Goal: Transaction & Acquisition: Purchase product/service

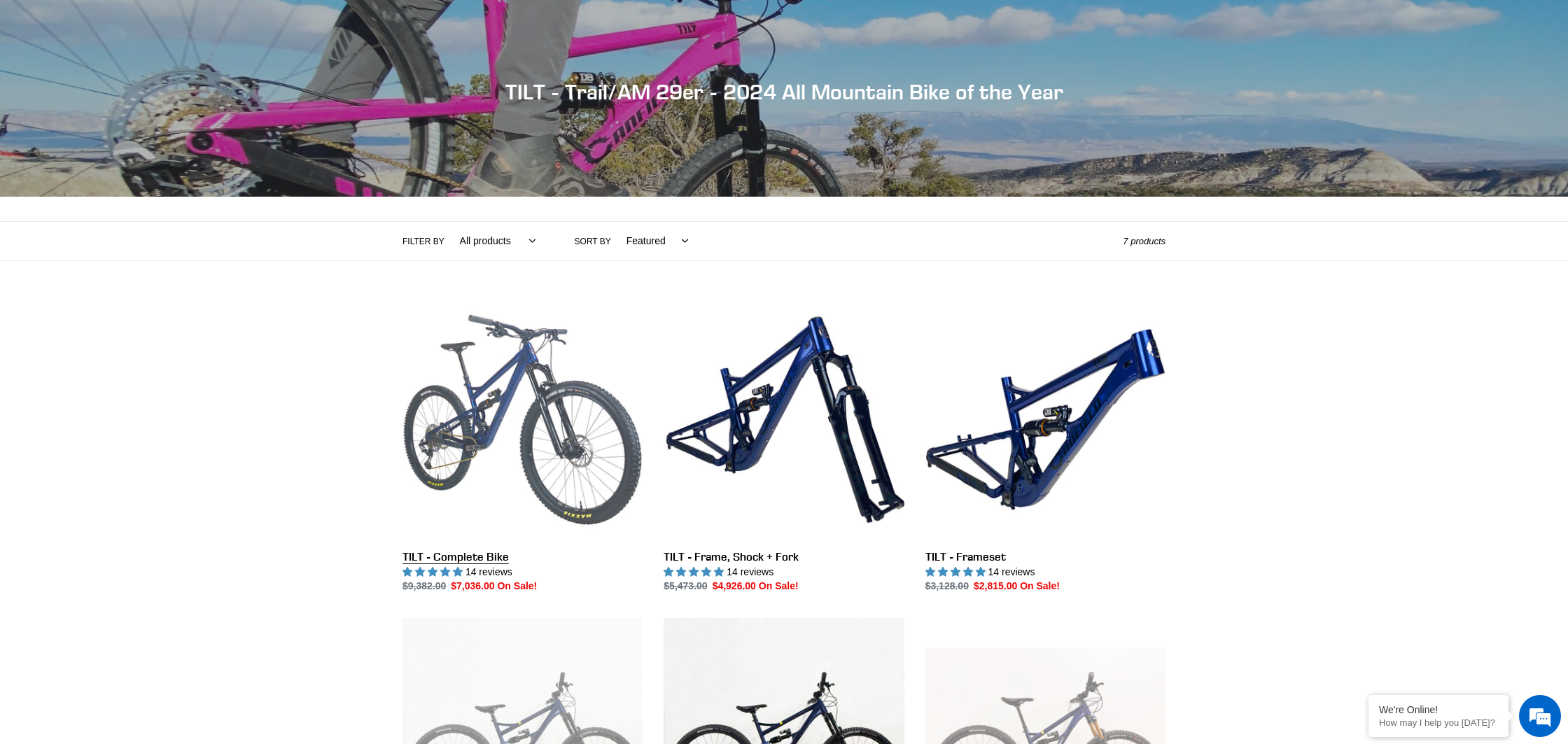
scroll to position [115, 0]
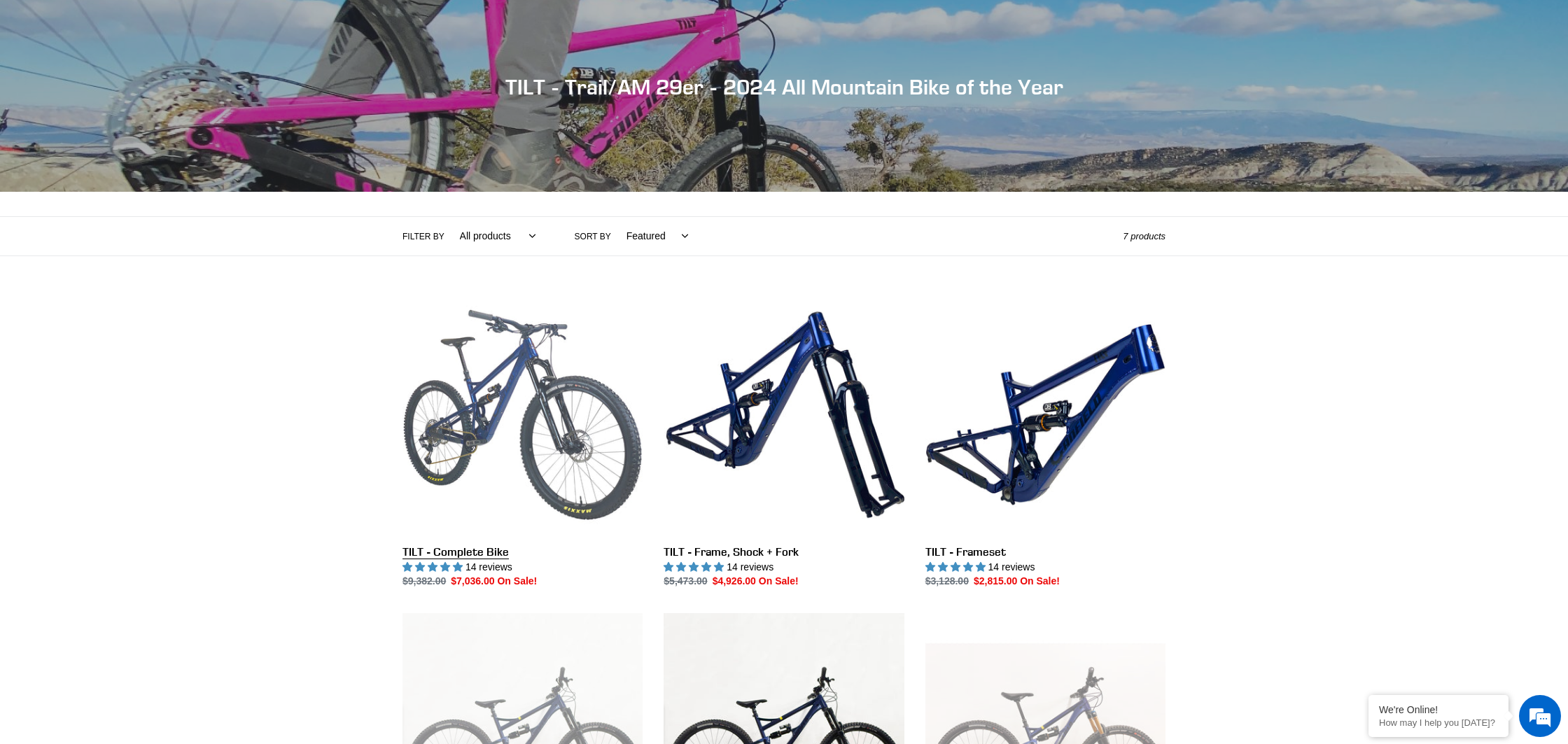
click at [519, 421] on link "TILT - Complete Bike" at bounding box center [523, 441] width 240 height 295
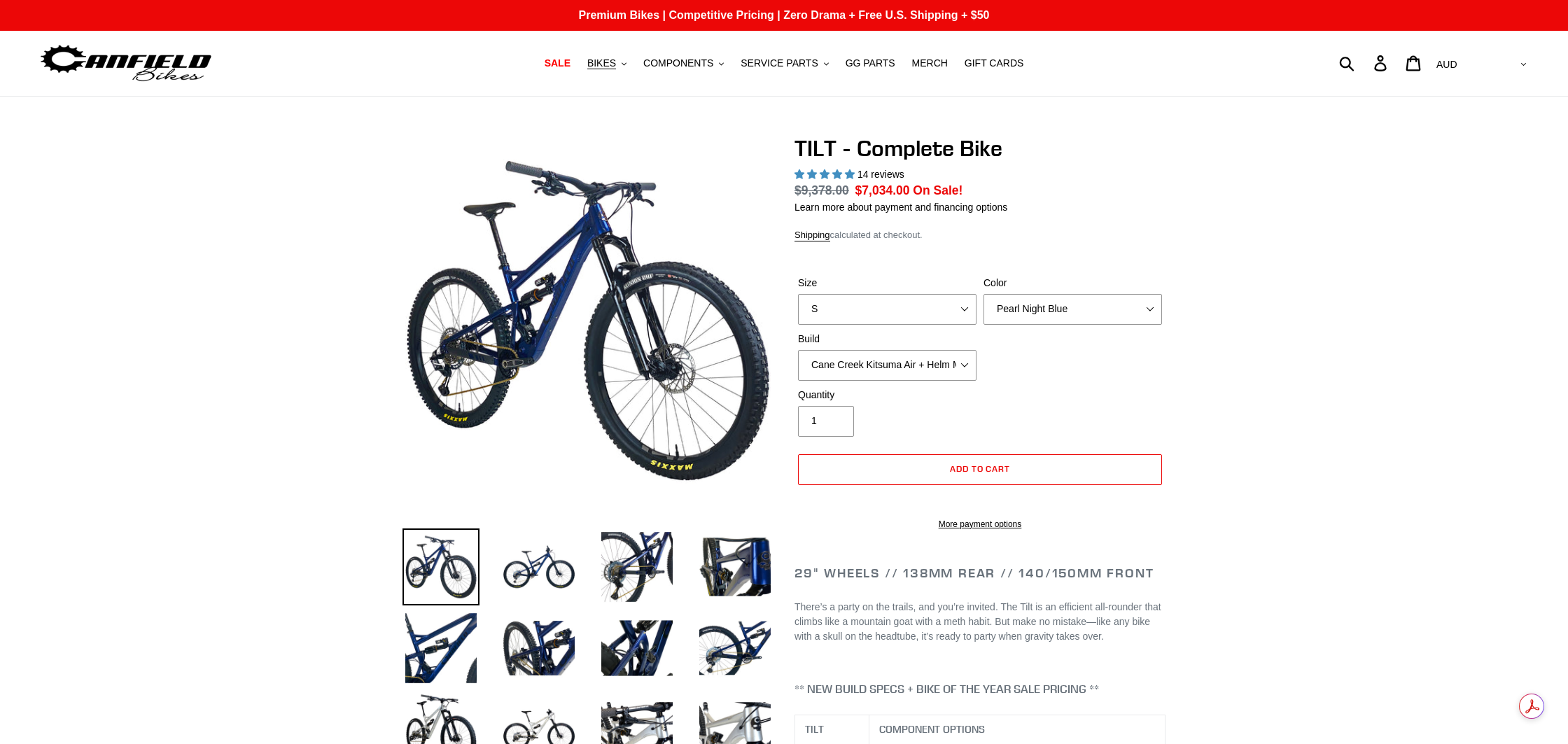
select select "highest-rating"
